Goal: Register for event/course

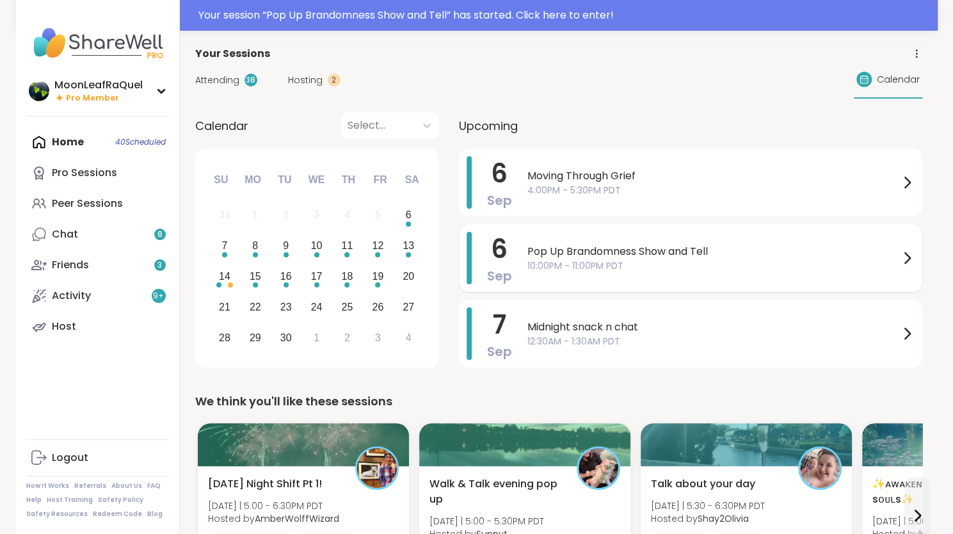
click at [687, 268] on span "10:00PM - 11:00PM PDT" at bounding box center [713, 265] width 372 height 13
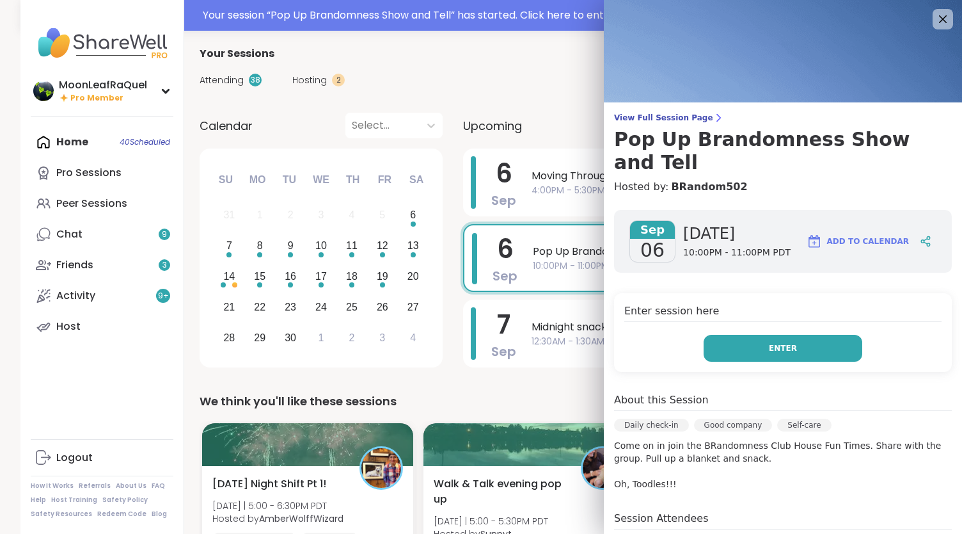
click at [778, 342] on span "Enter" at bounding box center [783, 348] width 28 height 12
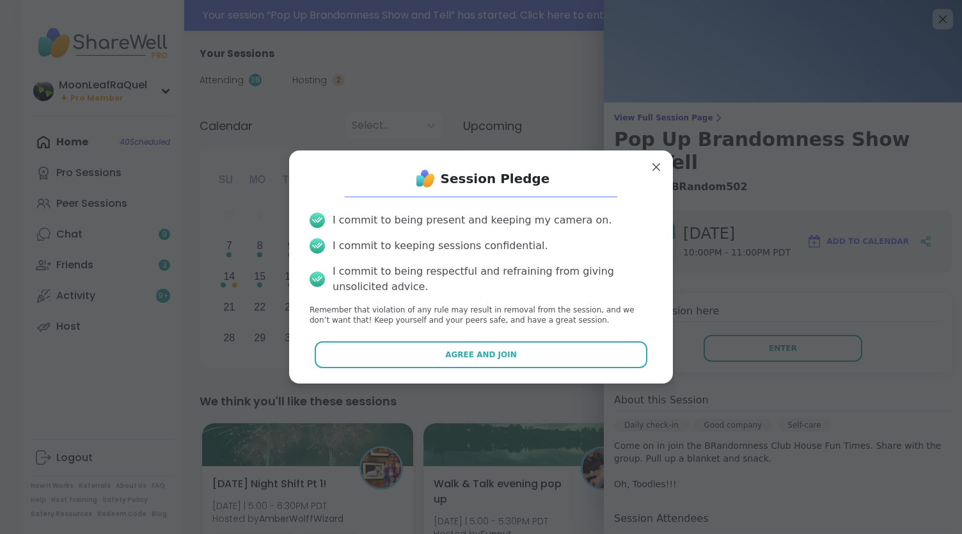
drag, startPoint x: 504, startPoint y: 352, endPoint x: 94, endPoint y: 373, distance: 410.1
click at [94, 373] on div "Session Pledge I commit to being present and keeping my camera on. I commit to …" at bounding box center [481, 267] width 947 height 534
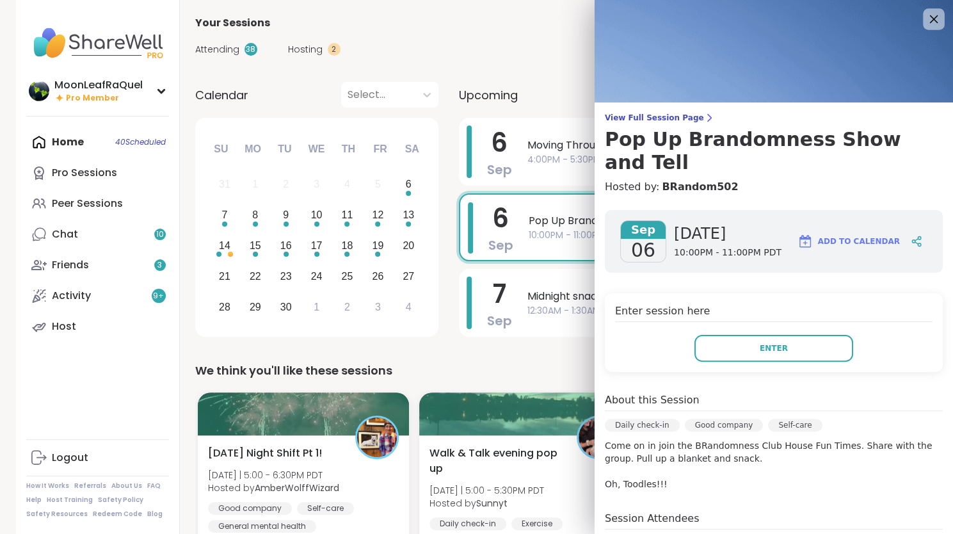
click at [925, 20] on icon at bounding box center [933, 19] width 16 height 16
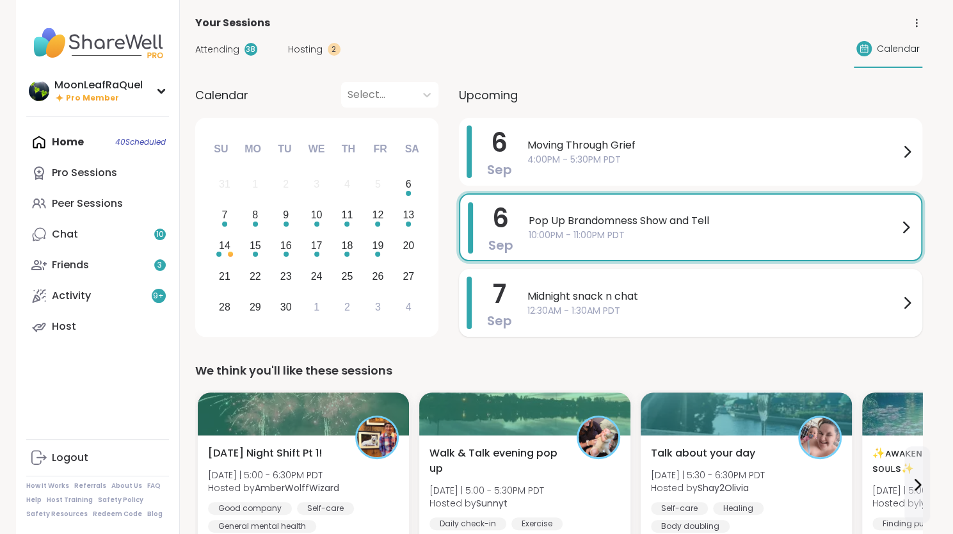
click at [658, 304] on span "12:30AM - 1:30AM PDT" at bounding box center [713, 310] width 372 height 13
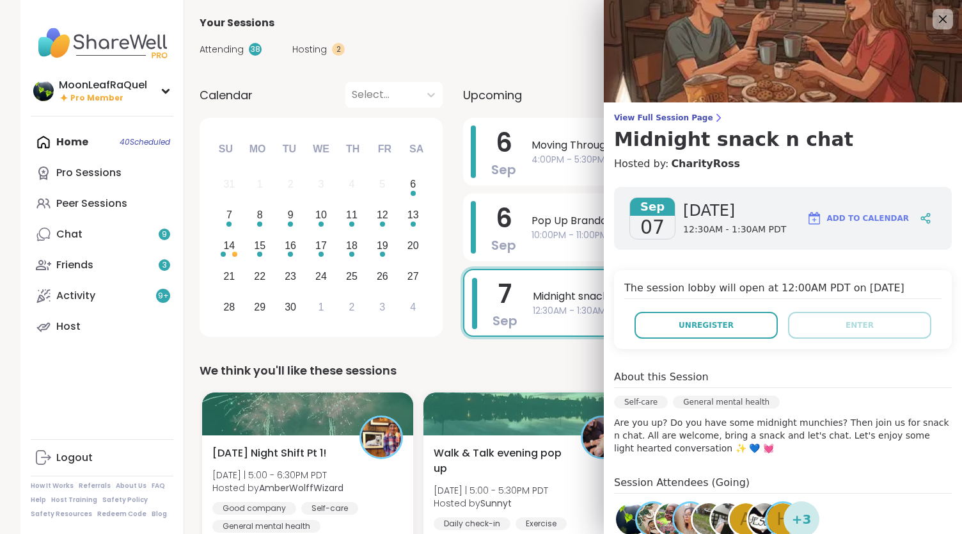
drag, startPoint x: 929, startPoint y: 13, endPoint x: 857, endPoint y: 33, distance: 74.2
click at [936, 13] on icon at bounding box center [943, 19] width 15 height 15
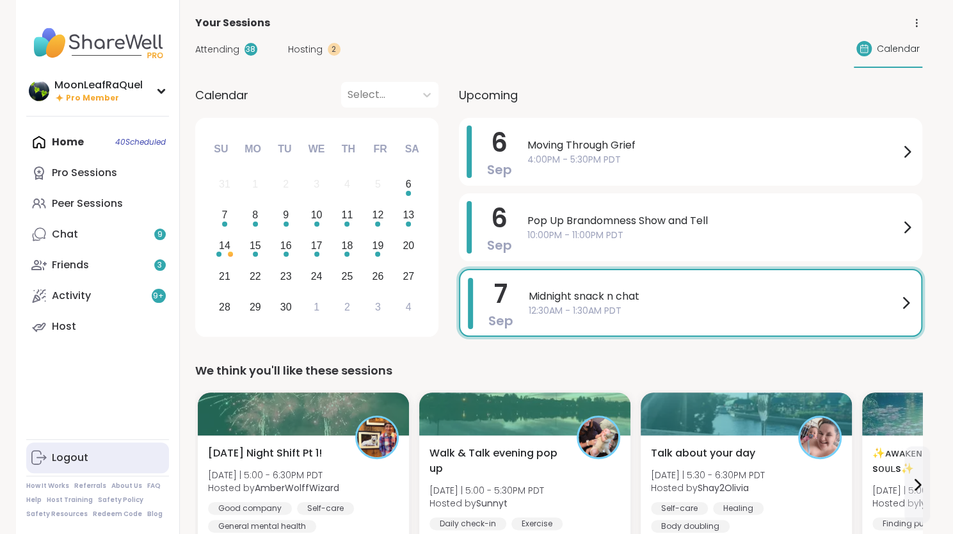
click at [52, 458] on div "Logout" at bounding box center [70, 458] width 36 height 14
